Goal: Use online tool/utility: Utilize a website feature to perform a specific function

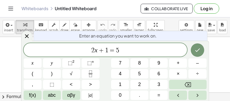
click at [158, 27] on div "insert select one: Math Expression Function Text Youtube Video Graphing Geometr…" at bounding box center [115, 27] width 230 height 20
click at [128, 49] on span "2 x + 1 = 5" at bounding box center [106, 51] width 164 height 8
drag, startPoint x: 127, startPoint y: 52, endPoint x: 89, endPoint y: 36, distance: 40.9
click at [89, 41] on div "Enter an equation you want to work on. ****** 2 x + 1 = 5 x y ⬚ 2 ⬚ n 7 8 9 + –…" at bounding box center [115, 71] width 188 height 60
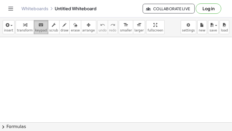
click at [38, 24] on icon "keyboard" at bounding box center [40, 25] width 5 height 6
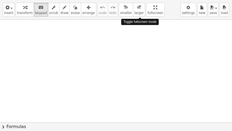
click at [142, 20] on div "insert select one: Math Expression Function Text Youtube Video Graphing Geometr…" at bounding box center [116, 10] width 232 height 20
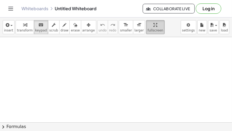
click at [141, 9] on div "Graspable Math Activities Get Started Activity Bank Assigned Work Classes White…" at bounding box center [116, 65] width 232 height 131
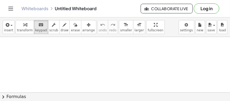
drag, startPoint x: 139, startPoint y: 23, endPoint x: 140, endPoint y: 42, distance: 19.9
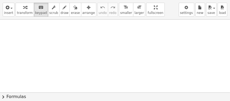
click at [140, 42] on div "insert select one: Math Expression Function Text Youtube Video Graphing Geometr…" at bounding box center [115, 50] width 230 height 101
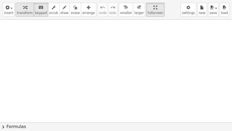
click at [21, 13] on span "transform" at bounding box center [25, 13] width 16 height 4
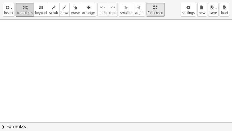
click at [23, 7] on icon "button" at bounding box center [25, 7] width 4 height 6
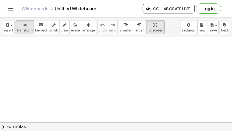
click at [137, 0] on html "Graspable Math Activities Get Started Activity Bank Assigned Work Classes White…" at bounding box center [116, 65] width 232 height 131
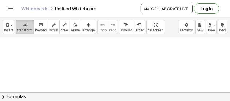
click at [25, 24] on div "button" at bounding box center [25, 24] width 16 height 6
click at [119, 63] on div at bounding box center [115, 95] width 230 height 116
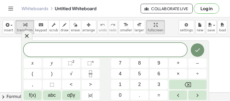
drag, startPoint x: 140, startPoint y: 30, endPoint x: 141, endPoint y: 50, distance: 19.9
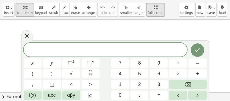
click at [141, 50] on div "insert select one: Math Expression Function Text Youtube Video Graphing Geometr…" at bounding box center [115, 50] width 230 height 101
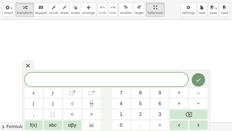
click at [134, 50] on div at bounding box center [116, 122] width 232 height 205
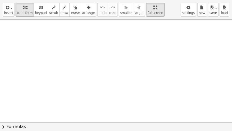
click at [130, 50] on div at bounding box center [116, 122] width 232 height 205
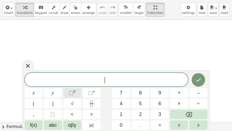
click at [66, 93] on button "⬚ 2" at bounding box center [72, 92] width 18 height 9
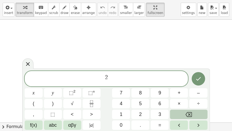
click at [179, 101] on button "Backspace" at bounding box center [188, 113] width 37 height 9
click at [172, 101] on button "Backspace" at bounding box center [188, 113] width 37 height 9
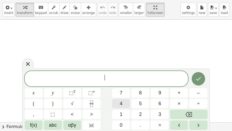
click at [121, 101] on span "4" at bounding box center [121, 103] width 3 height 7
click at [90, 93] on span "⬚" at bounding box center [90, 92] width 5 height 5
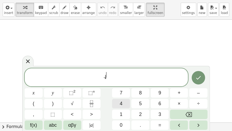
click at [124, 101] on button "4" at bounding box center [121, 103] width 18 height 9
click at [113, 79] on span "4 4 ​" at bounding box center [107, 77] width 164 height 12
click at [177, 101] on button "×" at bounding box center [179, 103] width 18 height 9
click at [157, 101] on button "6" at bounding box center [160, 103] width 18 height 9
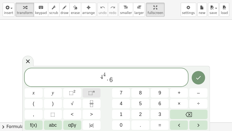
click at [88, 91] on button "⬚ n" at bounding box center [92, 92] width 18 height 9
click at [135, 95] on button "8" at bounding box center [140, 92] width 18 height 9
click at [196, 78] on icon "Done" at bounding box center [198, 77] width 6 height 6
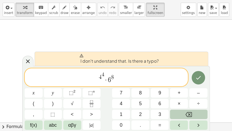
click at [190, 101] on icon "Backspace" at bounding box center [189, 114] width 6 height 5
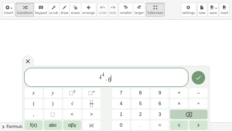
click at [190, 101] on icon "Backspace" at bounding box center [189, 114] width 6 height 5
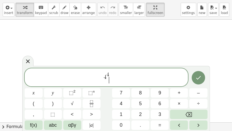
click at [111, 78] on span "4 4 ​" at bounding box center [107, 77] width 164 height 12
click at [111, 75] on span "4 4 ​" at bounding box center [107, 77] width 164 height 12
click at [111, 78] on span "4 4 ​" at bounding box center [107, 77] width 164 height 12
click at [109, 75] on span "4 4 ​" at bounding box center [107, 77] width 164 height 12
click at [111, 76] on span "4 4 ​" at bounding box center [107, 77] width 164 height 12
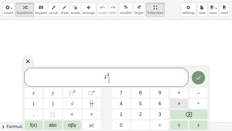
click at [182, 101] on button "×" at bounding box center [179, 103] width 18 height 9
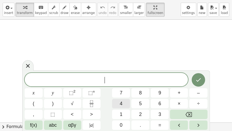
click at [120, 101] on button "4" at bounding box center [121, 103] width 18 height 9
click at [91, 96] on span "⬚ n" at bounding box center [91, 92] width 6 height 7
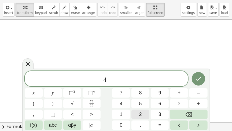
click at [127, 99] on div "****** 4 ​ x y ⬚ 2 ⬚ n 7 8 9 + – ( ) √ 4 5 6 × ÷ , ⬚ < > 1 2 3 f(x) abc αβγ | a…" at bounding box center [116, 100] width 183 height 59
click at [120, 101] on span "4" at bounding box center [121, 103] width 3 height 7
click at [178, 101] on span "×" at bounding box center [179, 103] width 3 height 7
click at [153, 101] on button "6" at bounding box center [160, 103] width 18 height 9
click at [94, 93] on sup "n" at bounding box center [94, 91] width 2 height 4
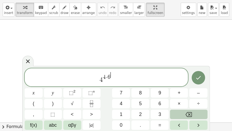
click at [182, 101] on button "Backspace" at bounding box center [188, 113] width 37 height 9
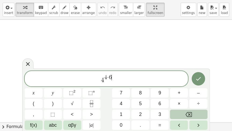
click at [182, 101] on button "Backspace" at bounding box center [188, 113] width 37 height 9
click at [111, 81] on span "4 4 · ​" at bounding box center [107, 79] width 164 height 10
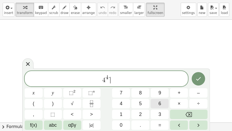
click at [162, 101] on button "6" at bounding box center [160, 103] width 18 height 9
click at [95, 92] on button "⬚ n" at bounding box center [92, 92] width 18 height 9
click at [145, 94] on button "8" at bounding box center [140, 92] width 18 height 9
click at [198, 79] on icon "Done" at bounding box center [198, 78] width 6 height 6
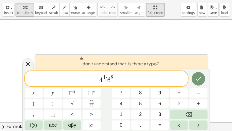
click at [107, 78] on span "4 4 · ​ 6 8" at bounding box center [107, 79] width 164 height 10
click at [107, 76] on span "·" at bounding box center [106, 78] width 2 height 6
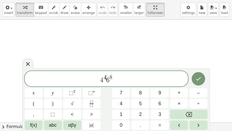
click at [106, 81] on span "4 4 ​ 6 8" at bounding box center [107, 79] width 164 height 10
click at [107, 82] on span "6" at bounding box center [107, 80] width 3 height 6
click at [179, 101] on span "×" at bounding box center [179, 103] width 3 height 7
click at [199, 80] on icon "Done" at bounding box center [198, 78] width 6 height 6
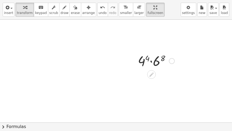
click at [153, 63] on div at bounding box center [156, 60] width 42 height 18
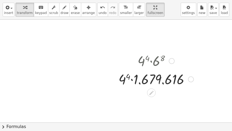
click at [133, 75] on div at bounding box center [156, 78] width 80 height 18
click at [150, 79] on div at bounding box center [156, 78] width 80 height 18
click at [151, 63] on div at bounding box center [156, 60] width 80 height 18
click at [159, 62] on div at bounding box center [156, 60] width 80 height 18
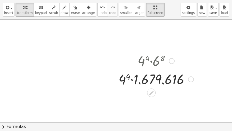
drag, startPoint x: 159, startPoint y: 62, endPoint x: 168, endPoint y: 65, distance: 10.0
click at [168, 65] on div at bounding box center [156, 60] width 80 height 18
click at [169, 57] on div at bounding box center [156, 60] width 80 height 18
click at [163, 57] on div at bounding box center [156, 60] width 80 height 18
drag, startPoint x: 147, startPoint y: 11, endPoint x: 146, endPoint y: -9, distance: 19.9
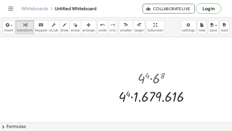
click at [146, 0] on html "Graspable Math Activities Get Started Activity Bank Assigned Work Classes White…" at bounding box center [116, 65] width 232 height 131
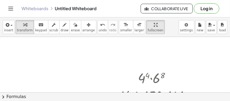
drag, startPoint x: 136, startPoint y: 23, endPoint x: 137, endPoint y: 43, distance: 20.7
click at [137, 43] on div "insert select one: Math Expression Function Text Youtube Video Graphing Geometr…" at bounding box center [115, 59] width 230 height 84
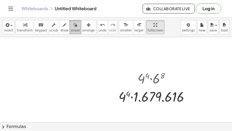
click at [71, 21] on div "button" at bounding box center [75, 24] width 9 height 6
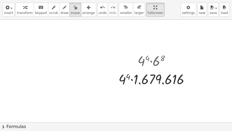
click at [152, 77] on div at bounding box center [116, 122] width 232 height 205
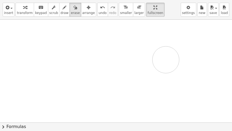
drag, startPoint x: 154, startPoint y: 79, endPoint x: 163, endPoint y: 59, distance: 22.2
click at [165, 60] on div at bounding box center [116, 122] width 232 height 205
drag, startPoint x: 122, startPoint y: 78, endPoint x: 173, endPoint y: 84, distance: 51.3
click at [173, 84] on div at bounding box center [116, 122] width 232 height 205
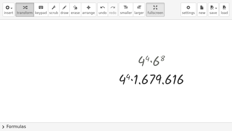
click at [27, 9] on div "button" at bounding box center [25, 7] width 16 height 6
drag, startPoint x: 171, startPoint y: 54, endPoint x: 162, endPoint y: 54, distance: 8.6
click at [168, 54] on div at bounding box center [156, 60] width 80 height 18
click at [158, 55] on div at bounding box center [156, 60] width 80 height 18
click at [158, 57] on div at bounding box center [156, 60] width 80 height 18
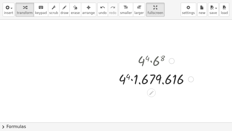
drag, startPoint x: 158, startPoint y: 57, endPoint x: 181, endPoint y: 66, distance: 24.7
click at [181, 66] on div at bounding box center [156, 60] width 80 height 18
click at [163, 85] on div at bounding box center [156, 78] width 80 height 18
click at [97, 16] on button "undo undo" at bounding box center [102, 10] width 11 height 14
click at [99, 11] on span "undo" at bounding box center [103, 13] width 8 height 4
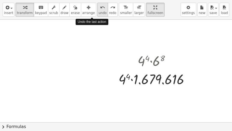
click at [99, 11] on span "undo" at bounding box center [103, 13] width 8 height 4
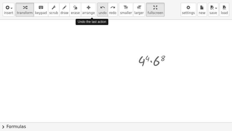
click at [99, 11] on span "undo" at bounding box center [103, 13] width 8 height 4
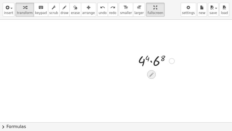
click at [153, 77] on icon at bounding box center [152, 75] width 6 height 6
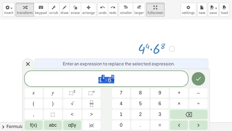
scroll to position [14, 0]
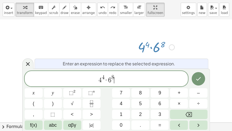
click at [135, 77] on span "4 4 · 6 8 ​" at bounding box center [107, 79] width 164 height 10
click at [105, 80] on span "·" at bounding box center [107, 80] width 4 height 6
click at [118, 79] on span "4 4 · 6 8" at bounding box center [107, 79] width 164 height 10
click at [171, 46] on div at bounding box center [172, 47] width 6 height 6
click at [163, 32] on div at bounding box center [116, 54] width 232 height 205
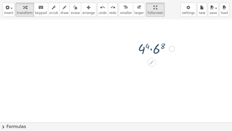
scroll to position [0, 0]
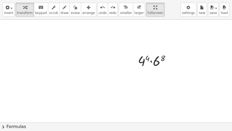
drag, startPoint x: 158, startPoint y: 71, endPoint x: 149, endPoint y: 71, distance: 8.9
click at [157, 71] on div at bounding box center [116, 122] width 232 height 205
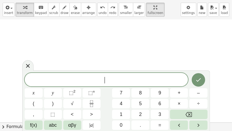
scroll to position [27, 0]
click at [154, 31] on div at bounding box center [156, 33] width 42 height 18
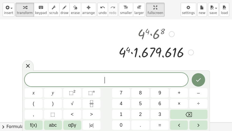
click at [147, 54] on div at bounding box center [156, 52] width 80 height 18
click at [146, 56] on div at bounding box center [156, 52] width 80 height 18
click at [193, 49] on div at bounding box center [156, 52] width 80 height 18
click at [193, 56] on div at bounding box center [156, 52] width 80 height 18
click at [193, 51] on div "Fix a mistake Transform line Copy line as LaTeX Copy derivation as LaTeX Expand…" at bounding box center [191, 52] width 6 height 6
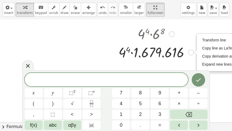
click at [184, 49] on div at bounding box center [156, 52] width 80 height 18
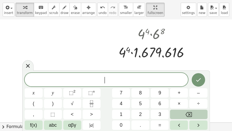
click at [175, 101] on button "Backspace" at bounding box center [188, 113] width 37 height 9
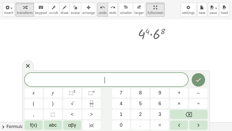
click at [99, 14] on span "undo" at bounding box center [103, 13] width 8 height 4
click at [148, 32] on div at bounding box center [156, 33] width 42 height 18
click at [99, 5] on div "undo" at bounding box center [103, 7] width 8 height 6
click at [151, 35] on div at bounding box center [156, 33] width 42 height 18
click at [145, 33] on div at bounding box center [156, 33] width 42 height 18
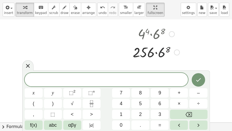
click at [165, 50] on div at bounding box center [156, 52] width 52 height 18
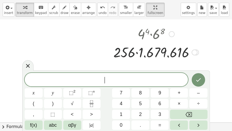
click at [131, 54] on div at bounding box center [156, 52] width 91 height 18
click at [136, 51] on div at bounding box center [156, 52] width 91 height 18
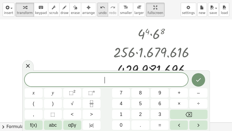
click at [99, 13] on span "undo" at bounding box center [103, 13] width 8 height 4
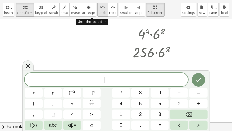
click at [99, 13] on span "undo" at bounding box center [103, 13] width 8 height 4
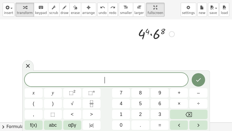
click at [149, 30] on div at bounding box center [156, 33] width 42 height 18
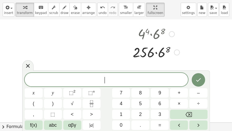
click at [165, 48] on div at bounding box center [156, 52] width 52 height 18
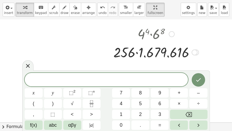
click at [152, 53] on div at bounding box center [156, 52] width 91 height 18
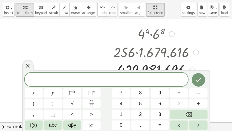
click at [147, 53] on div at bounding box center [156, 52] width 91 height 18
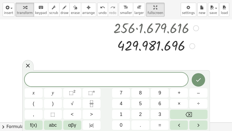
scroll to position [54, 0]
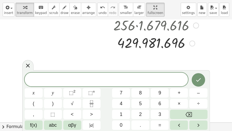
click at [148, 45] on div at bounding box center [156, 43] width 91 height 18
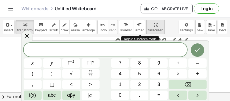
click at [148, 31] on span "fullscreen" at bounding box center [156, 30] width 16 height 4
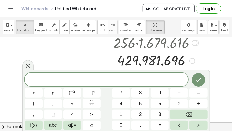
drag, startPoint x: 141, startPoint y: 31, endPoint x: 142, endPoint y: 51, distance: 19.9
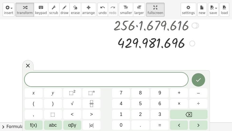
click at [142, 51] on div "insert select one: Math Expression Function Text Youtube Video Graphing Geometr…" at bounding box center [116, 65] width 232 height 131
click at [154, 42] on div at bounding box center [156, 43] width 91 height 18
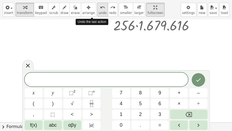
click at [97, 16] on button "undo undo" at bounding box center [102, 10] width 11 height 14
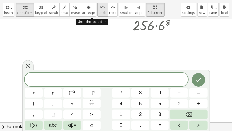
click at [97, 16] on button "undo undo" at bounding box center [102, 10] width 11 height 14
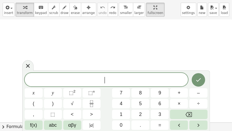
click at [115, 79] on span "​" at bounding box center [107, 80] width 164 height 8
click at [140, 101] on span "5" at bounding box center [140, 103] width 3 height 7
click at [88, 92] on button "⬚ n" at bounding box center [92, 92] width 18 height 9
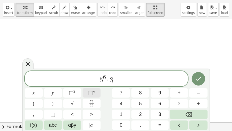
click at [86, 91] on button "⬚ n" at bounding box center [92, 92] width 18 height 9
drag, startPoint x: 152, startPoint y: 77, endPoint x: 64, endPoint y: 82, distance: 88.1
click at [64, 82] on span "5 6 · 3 1 2" at bounding box center [107, 79] width 164 height 10
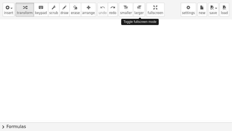
drag, startPoint x: 143, startPoint y: 8, endPoint x: 142, endPoint y: -12, distance: 19.9
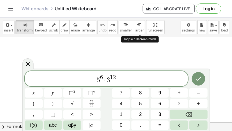
click at [142, 0] on html "Graspable Math Activities Get Started Activity Bank Assigned Work Classes White…" at bounding box center [116, 65] width 232 height 131
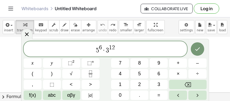
click at [113, 53] on span "5 6 · 3 1 2" at bounding box center [106, 50] width 164 height 10
click at [99, 51] on span "5 6 · 3 1 ​ 2" at bounding box center [106, 50] width 164 height 10
click at [99, 44] on div "5 ​ 6 · 3 1 2" at bounding box center [106, 48] width 164 height 15
click at [102, 45] on span "6 ​" at bounding box center [100, 48] width 3 height 6
click at [116, 44] on div "9 − 2 · 3 1 2 ​" at bounding box center [106, 48] width 164 height 15
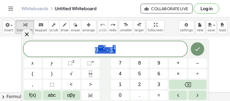
drag, startPoint x: 88, startPoint y: 49, endPoint x: 138, endPoint y: 53, distance: 50.1
click at [138, 53] on span "9 − 2 · 3 4" at bounding box center [106, 50] width 164 height 10
drag, startPoint x: 97, startPoint y: 47, endPoint x: 93, endPoint y: 47, distance: 4.0
click at [93, 47] on span "9 ​ − 2 · 3 4" at bounding box center [106, 50] width 164 height 10
drag, startPoint x: 93, startPoint y: 47, endPoint x: 130, endPoint y: 47, distance: 37.0
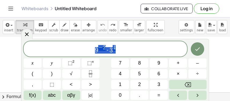
click at [130, 47] on span "9 − 2 · 3 4" at bounding box center [106, 50] width 164 height 10
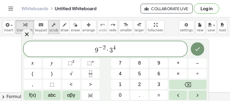
drag, startPoint x: 105, startPoint y: 51, endPoint x: 49, endPoint y: 30, distance: 59.9
click at [49, 30] on span "scrub" at bounding box center [53, 30] width 9 height 4
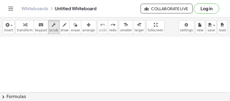
scroll to position [150, 0]
